Goal: Task Accomplishment & Management: Use online tool/utility

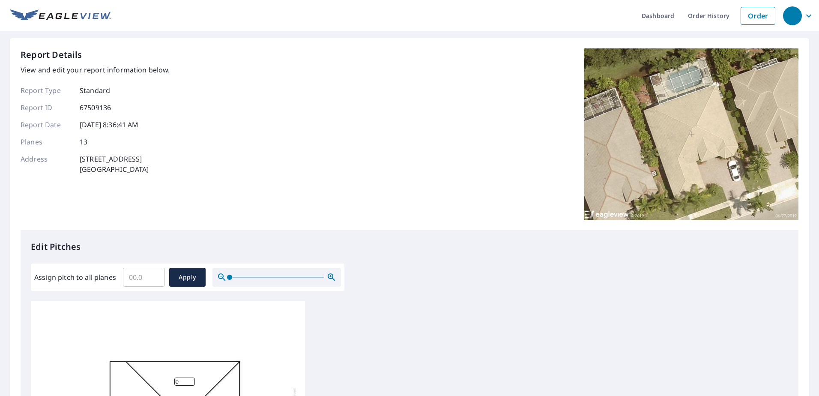
click at [139, 274] on input "Assign pitch to all planes" at bounding box center [144, 277] width 42 height 24
type input "5"
click at [186, 278] on span "Apply" at bounding box center [187, 277] width 23 height 11
type input "5"
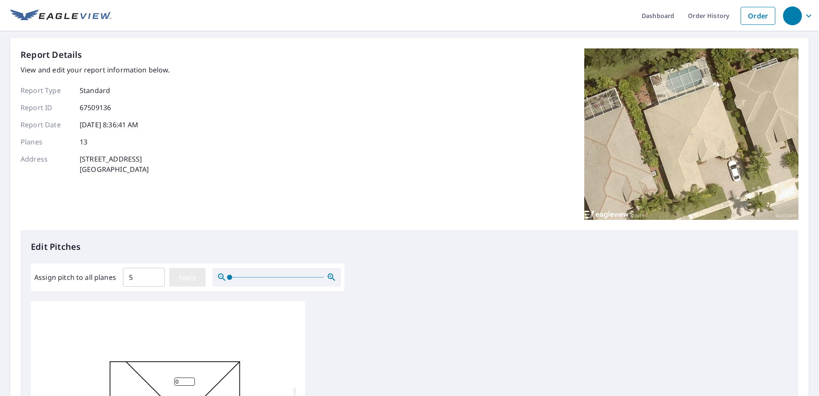
type input "5"
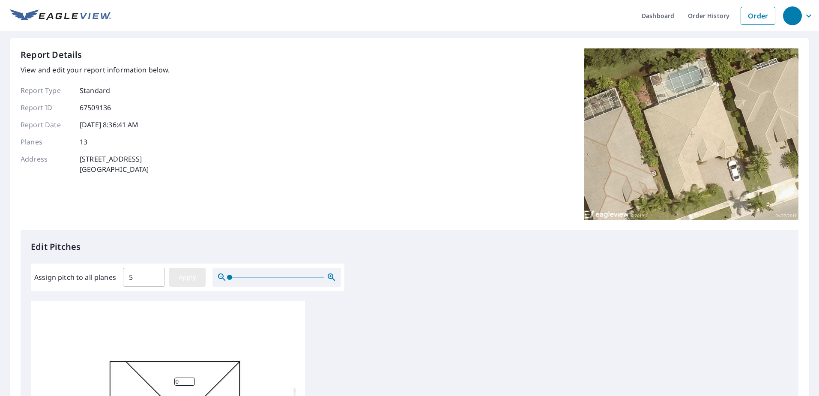
type input "5"
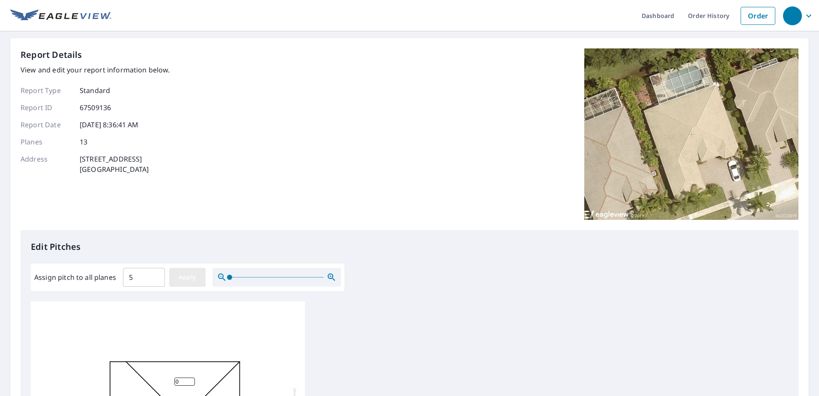
type input "5"
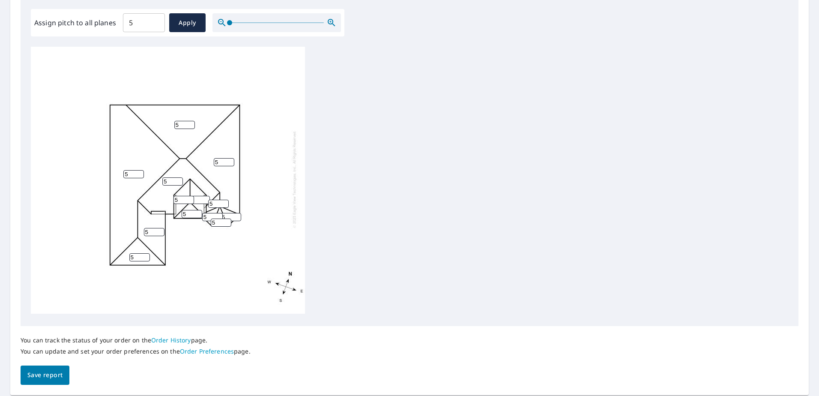
scroll to position [282, 0]
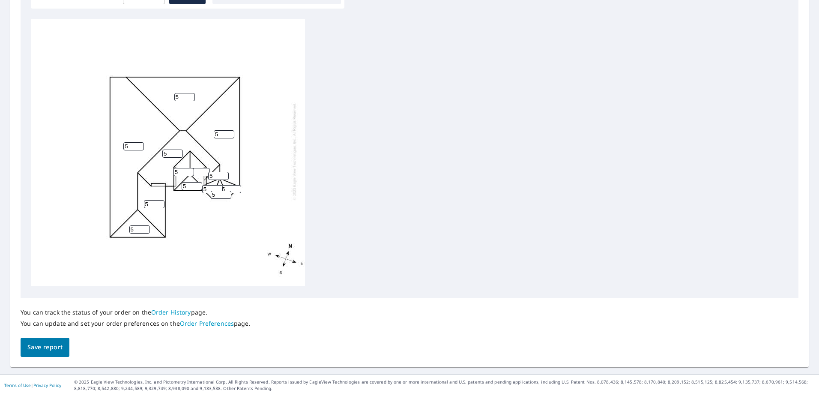
click at [66, 344] on button "Save report" at bounding box center [45, 347] width 49 height 19
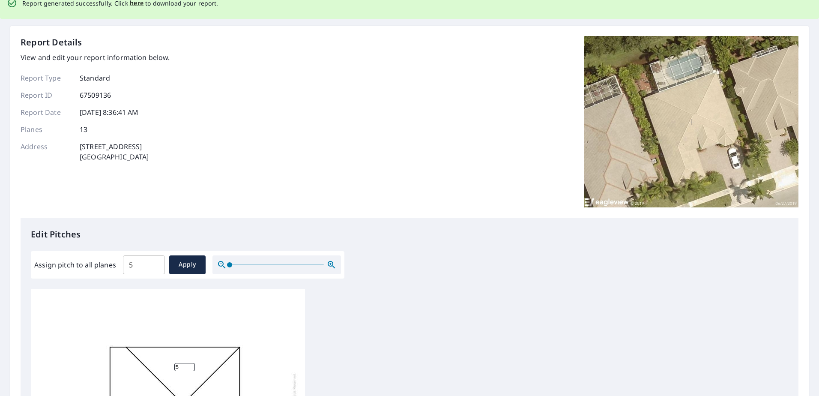
scroll to position [0, 0]
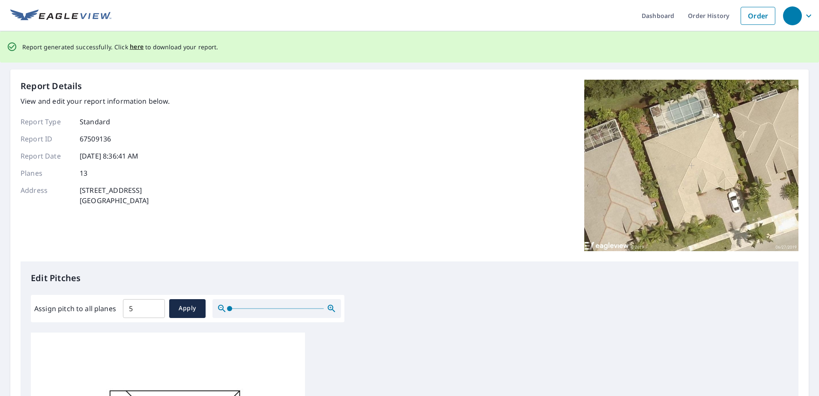
drag, startPoint x: 136, startPoint y: 45, endPoint x: 144, endPoint y: 65, distance: 20.9
click at [136, 45] on span "here" at bounding box center [137, 47] width 14 height 11
